Goal: Information Seeking & Learning: Learn about a topic

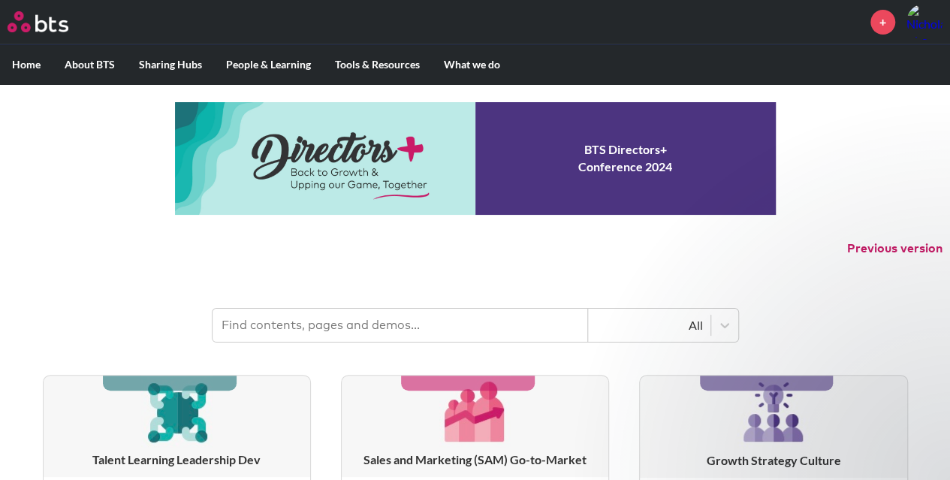
click at [362, 324] on input "text" at bounding box center [401, 325] width 376 height 33
type input "multipliers"
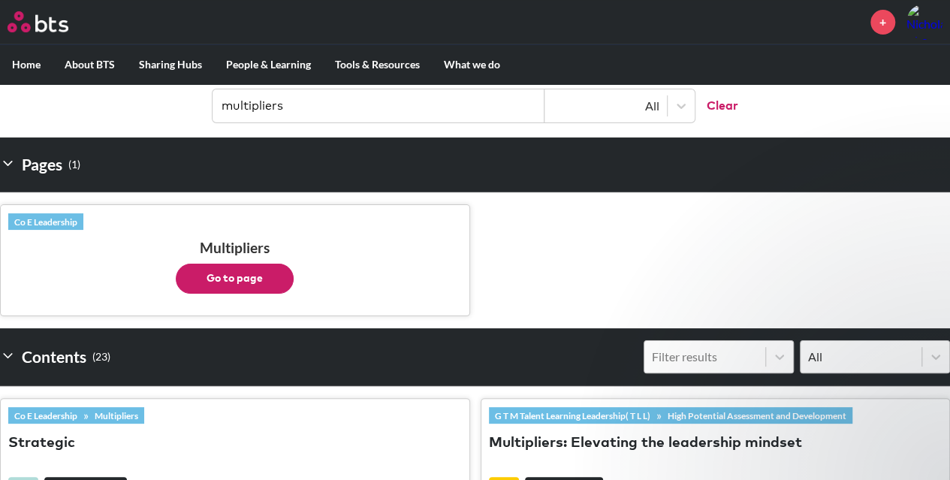
scroll to position [225, 0]
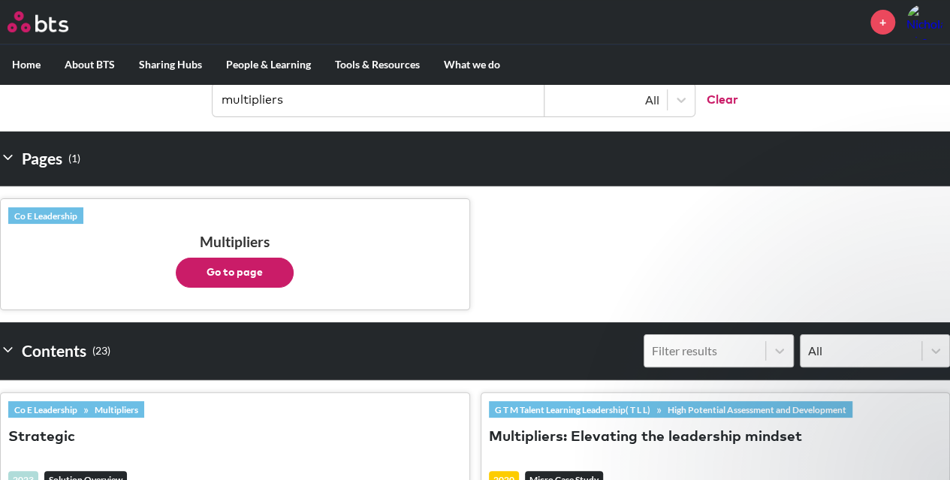
click at [244, 274] on button "Go to page" at bounding box center [235, 273] width 118 height 30
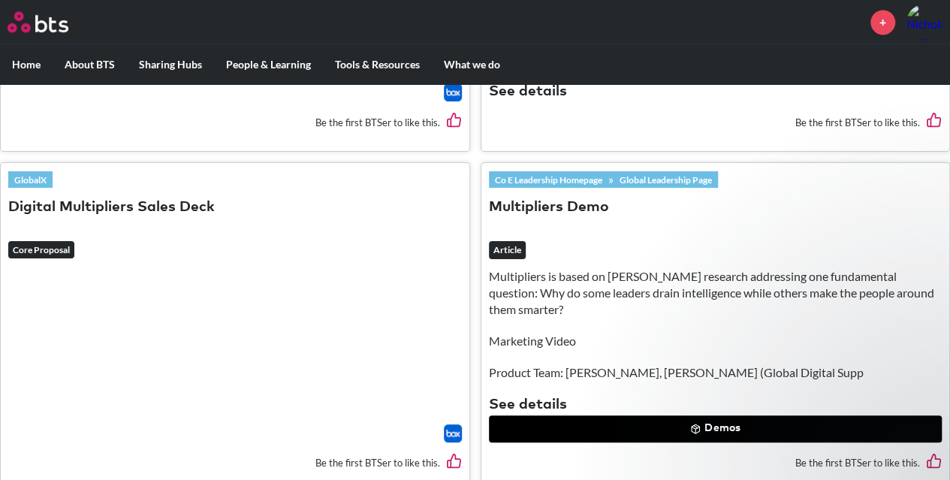
scroll to position [1127, 0]
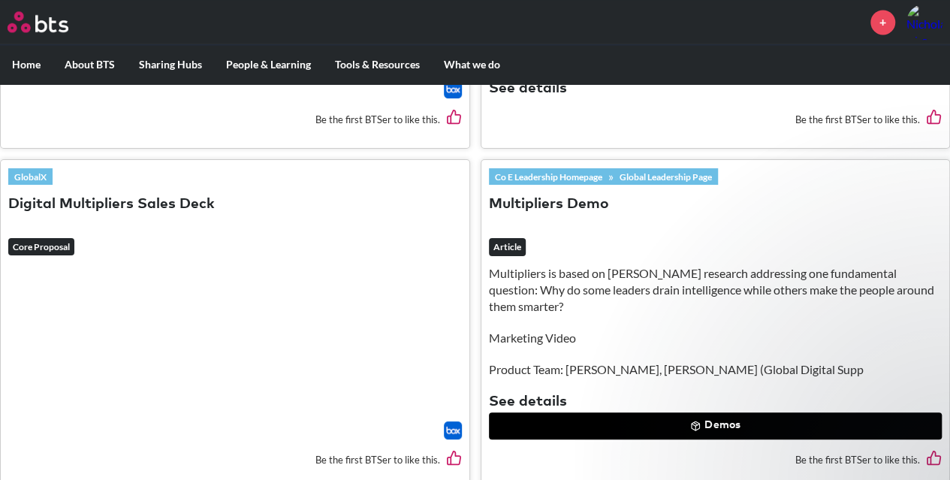
click at [175, 313] on div "GlobalX Digital Multipliers Sales Deck Core Proposal Be the first BTSer to like…" at bounding box center [235, 324] width 469 height 328
click at [59, 243] on em "Core Proposal" at bounding box center [41, 247] width 66 height 18
click at [134, 196] on button "Digital Multipliers Sales Deck" at bounding box center [111, 205] width 207 height 20
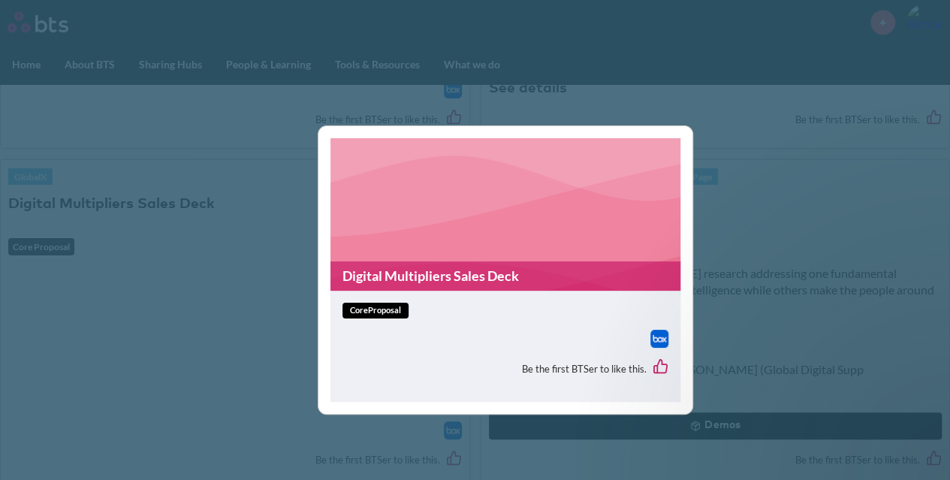
click at [666, 336] on img at bounding box center [659, 339] width 18 height 18
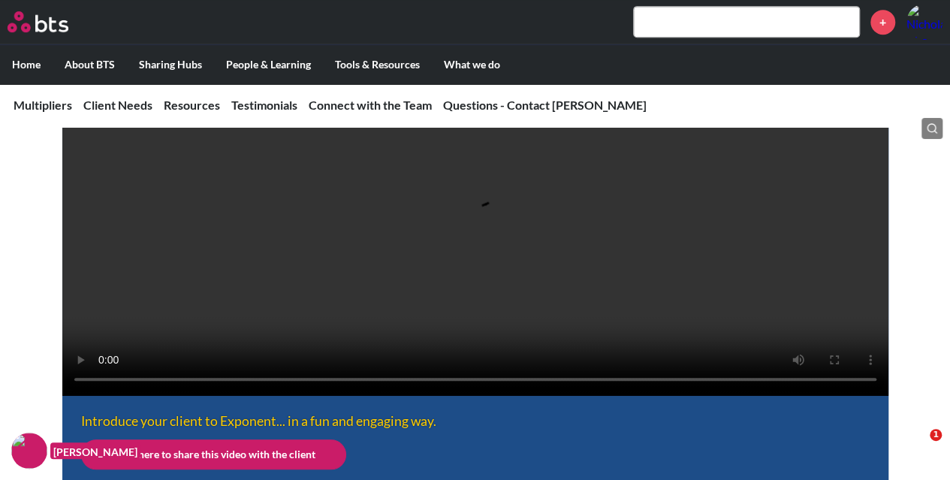
scroll to position [376, 0]
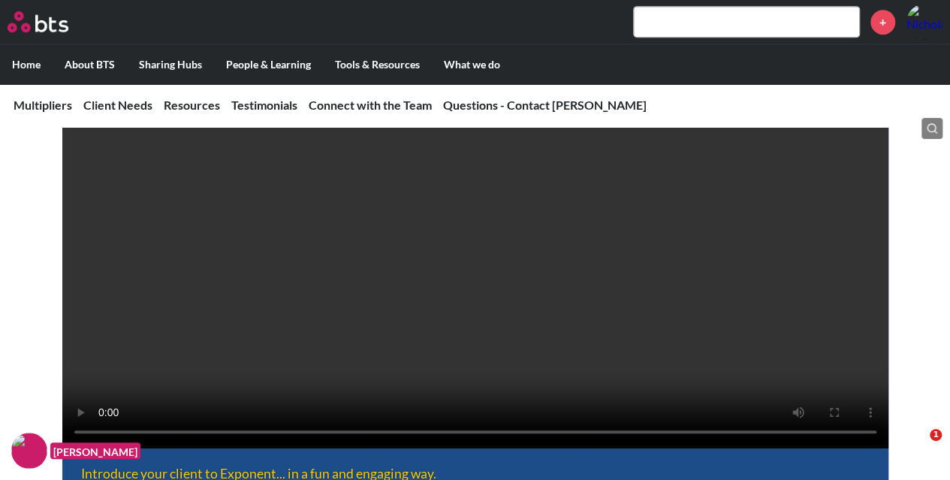
click at [36, 61] on label "Home" at bounding box center [26, 64] width 53 height 39
click at [0, 0] on input "Home" at bounding box center [0, 0] width 0 height 0
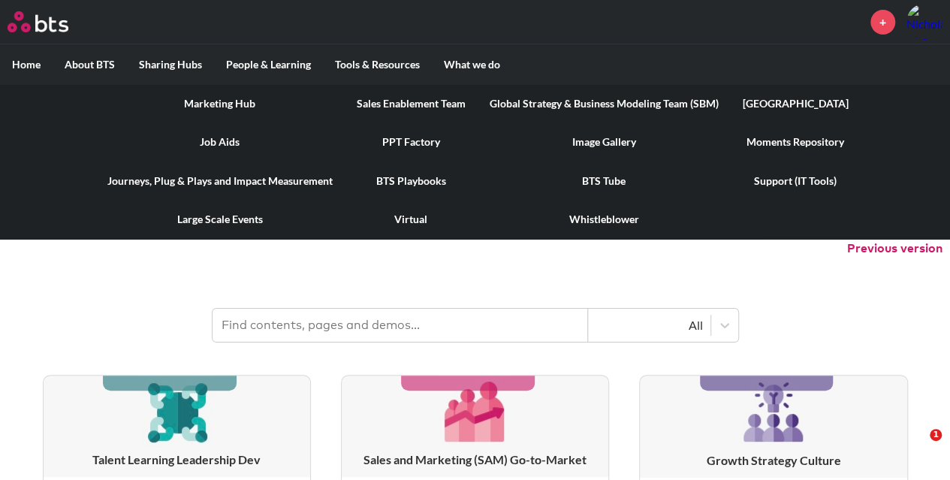
click at [406, 143] on link "PPT Factory" at bounding box center [411, 141] width 133 height 39
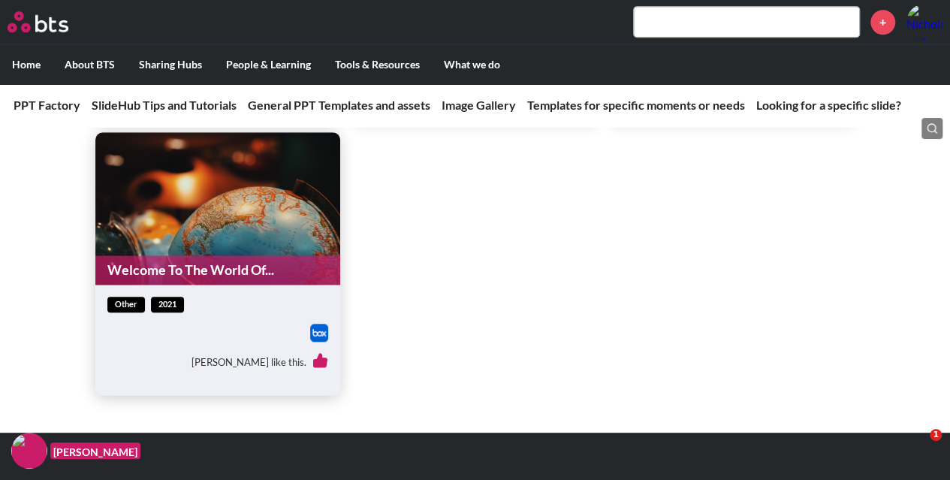
scroll to position [6166, 0]
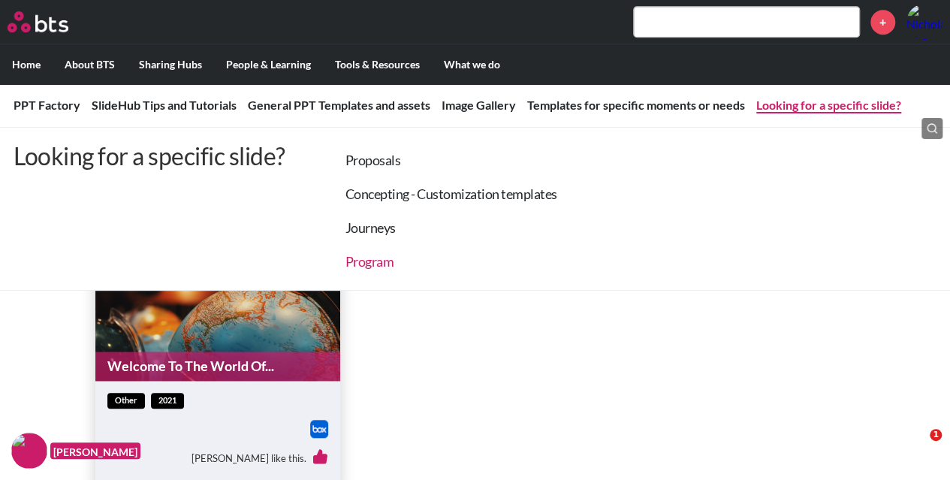
click at [364, 265] on link "Program" at bounding box center [370, 261] width 49 height 17
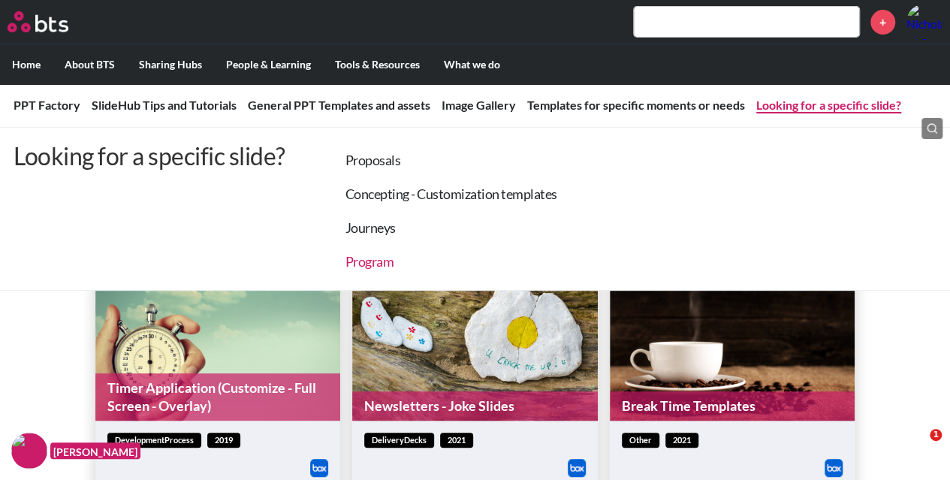
scroll to position [5792, 0]
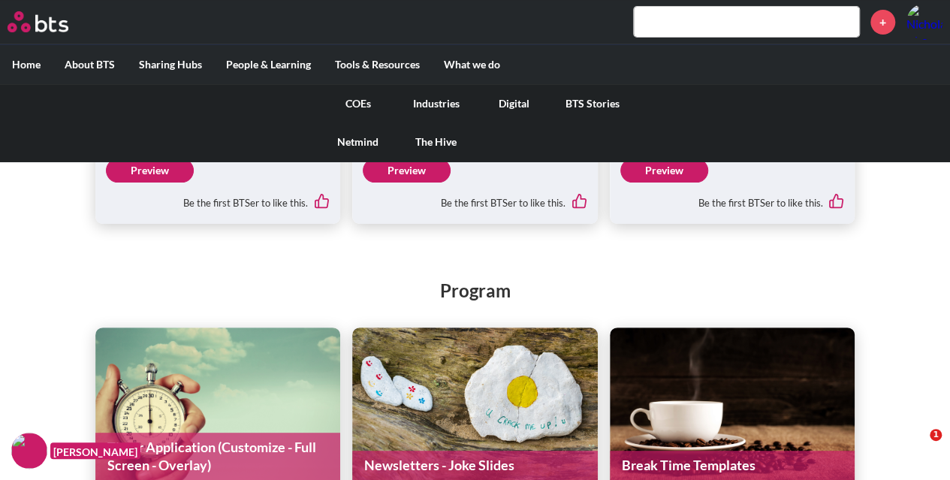
click at [363, 101] on link "COEs" at bounding box center [358, 103] width 78 height 39
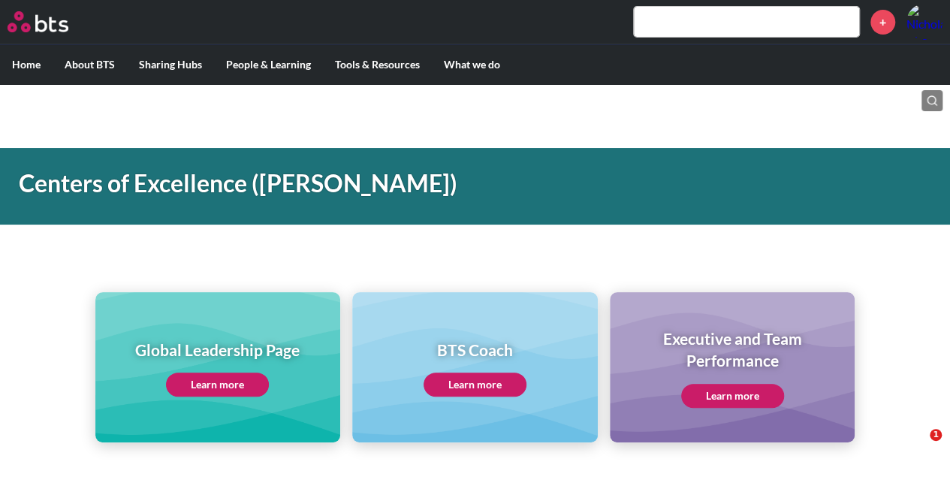
click at [235, 382] on link "Learn more" at bounding box center [217, 385] width 103 height 24
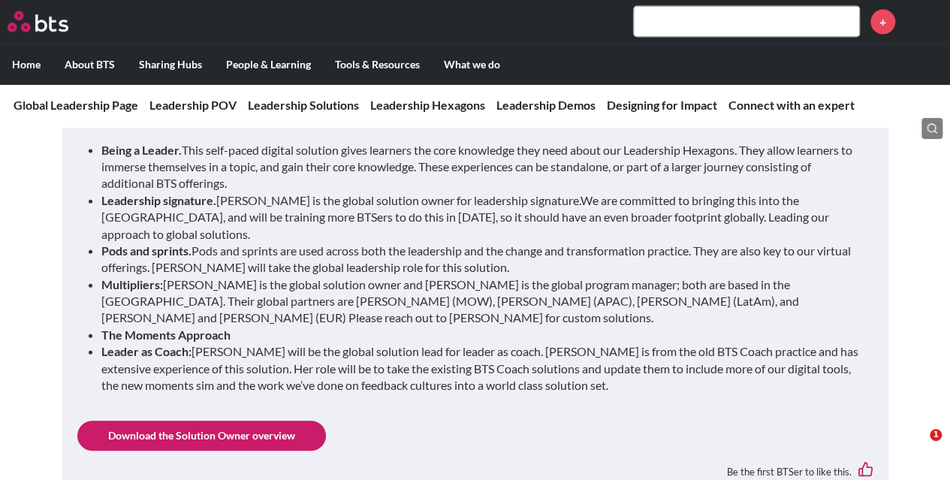
scroll to position [1577, 0]
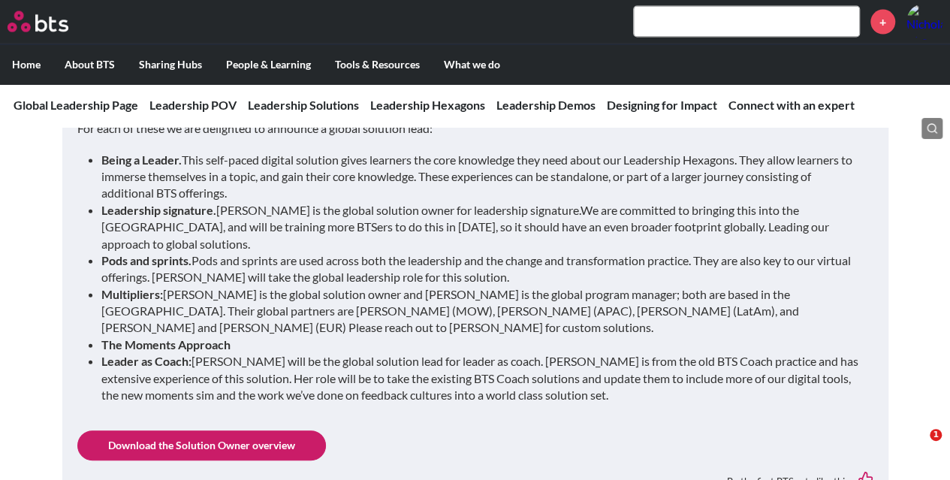
click at [257, 430] on link "Download the Solution Owner overview" at bounding box center [201, 445] width 249 height 30
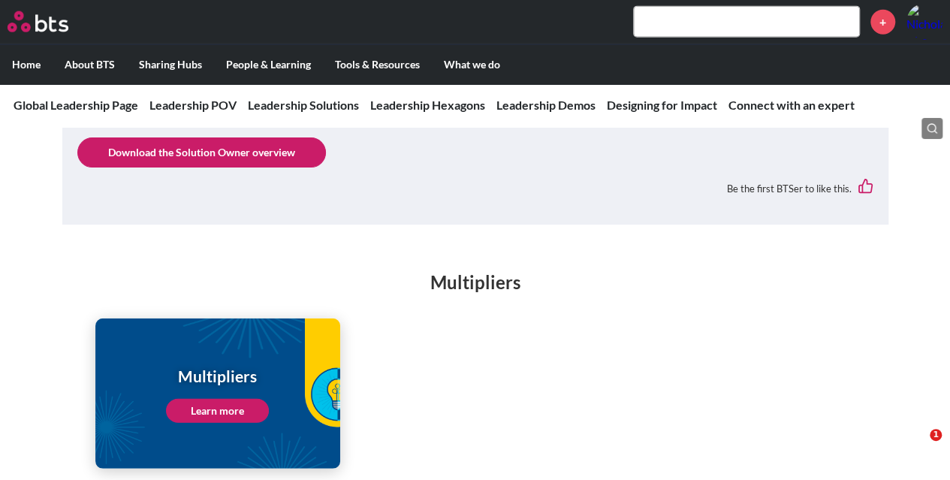
scroll to position [2028, 0]
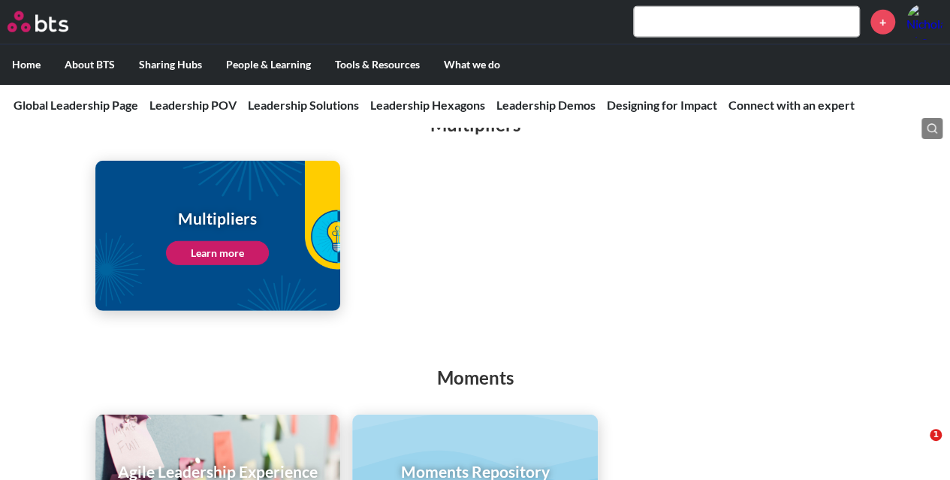
click at [237, 241] on link "Learn more" at bounding box center [217, 253] width 103 height 24
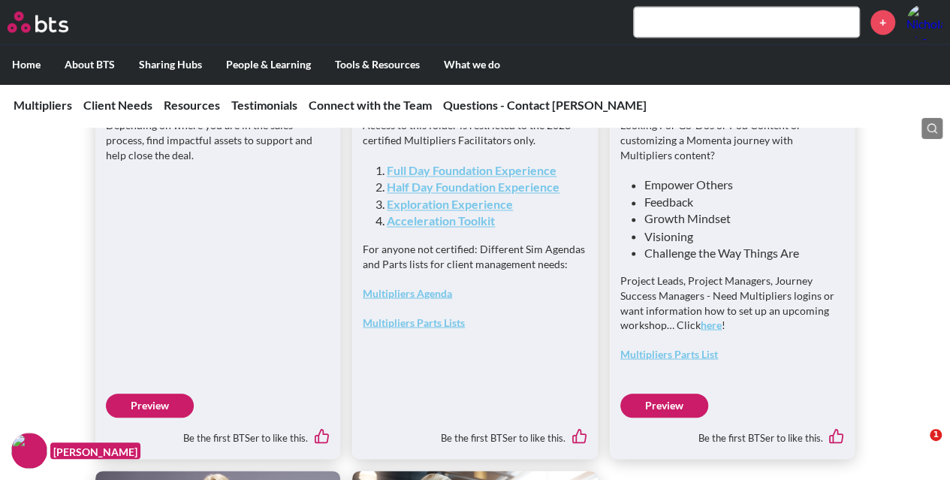
scroll to position [4056, 0]
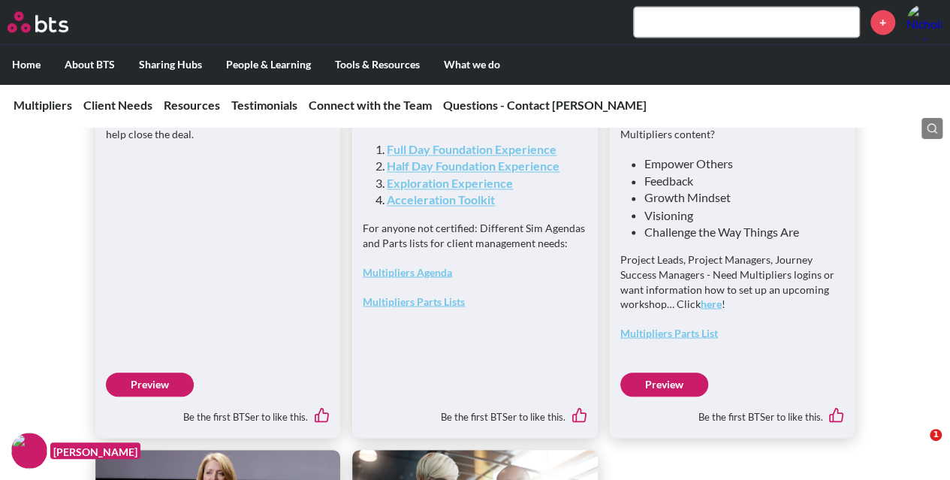
click at [521, 156] on link "Full Day Foundation Experience" at bounding box center [472, 149] width 170 height 14
click at [706, 309] on link "here" at bounding box center [711, 303] width 21 height 13
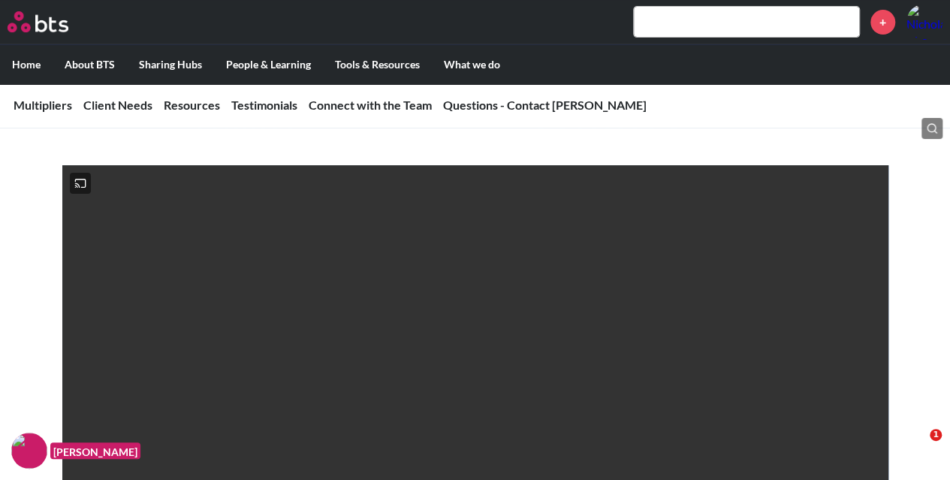
scroll to position [0, 0]
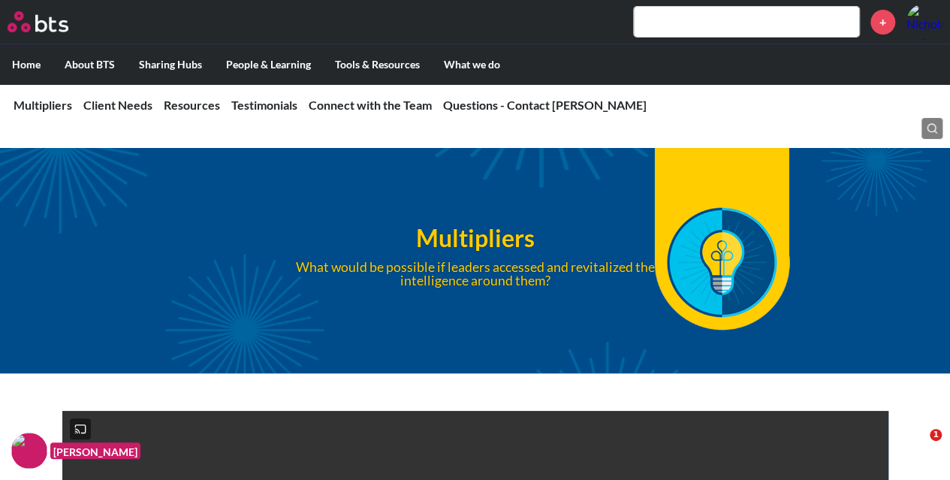
click at [690, 26] on input "text" at bounding box center [746, 22] width 225 height 30
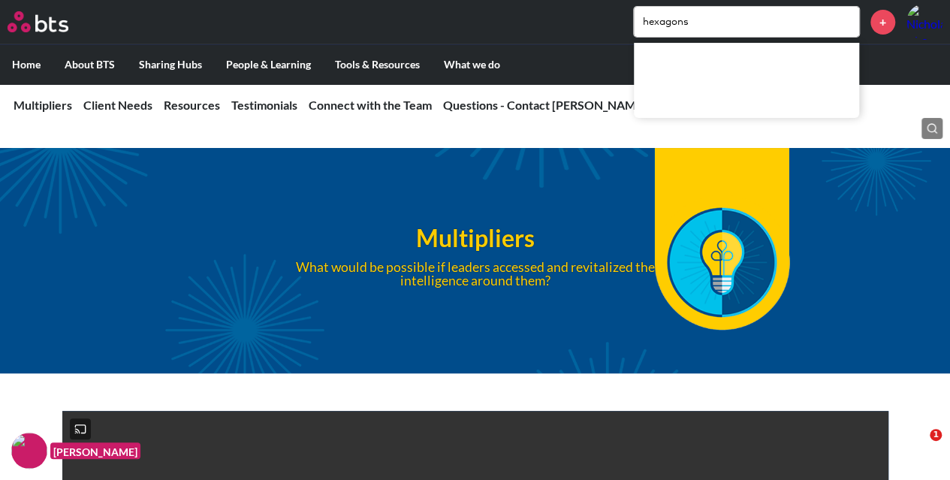
type input "hexagons"
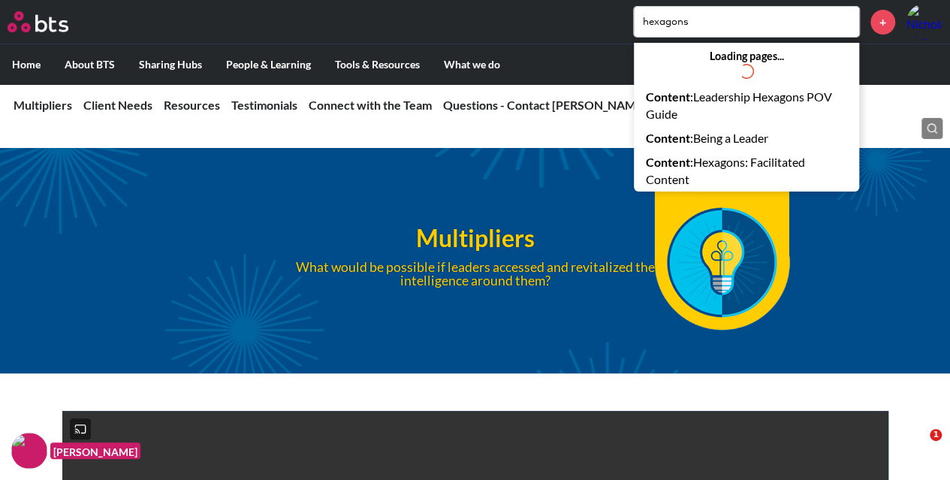
click at [756, 104] on link "Content : Leadership Hexagons POV Guide" at bounding box center [746, 105] width 225 height 41
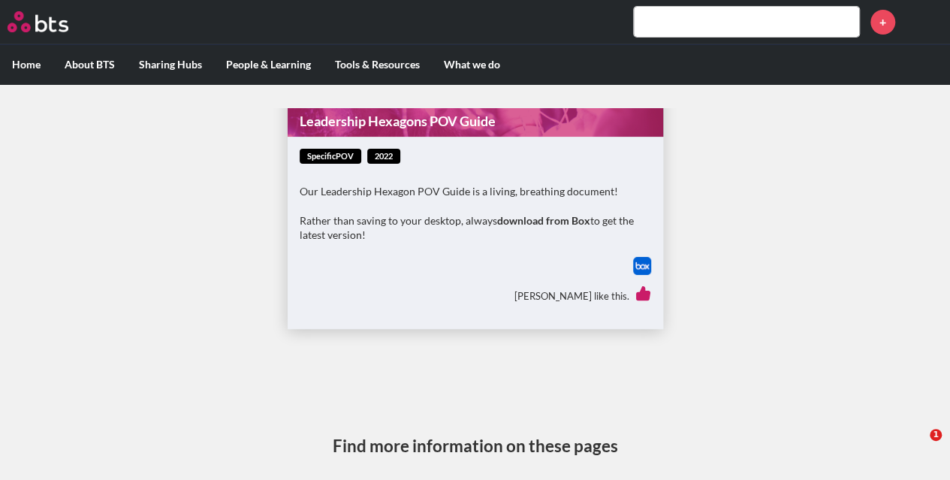
scroll to position [149, 0]
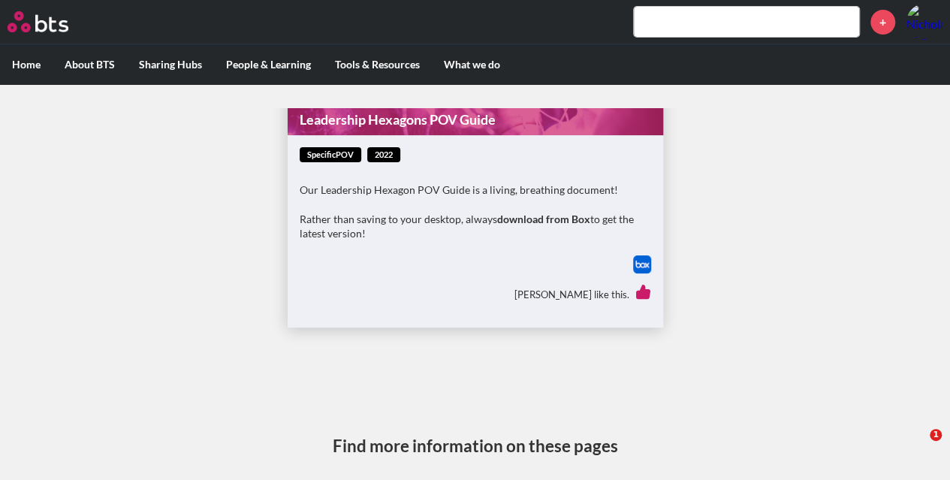
drag, startPoint x: 449, startPoint y: 228, endPoint x: 454, endPoint y: 245, distance: 17.9
click at [454, 244] on div "Our Leadership Hexagon POV Guide is a living, breathing document! Rather than s…" at bounding box center [476, 219] width 352 height 73
click at [634, 265] on img at bounding box center [642, 264] width 18 height 18
